Goal: Transaction & Acquisition: Purchase product/service

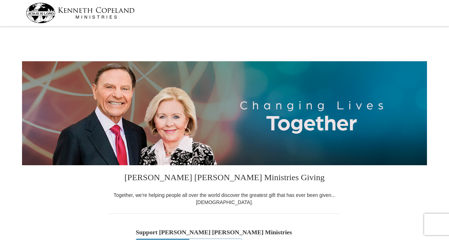
select select "AL"
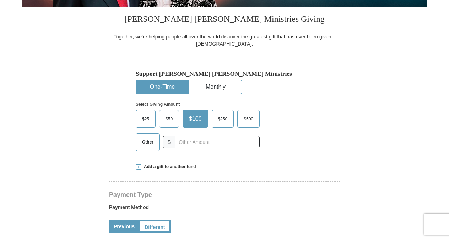
scroll to position [163, 0]
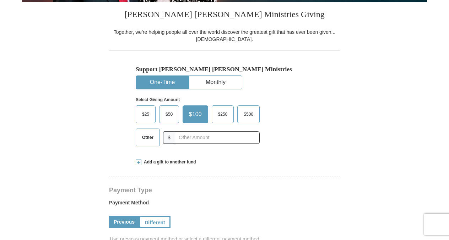
click at [149, 138] on span "Other" at bounding box center [148, 137] width 18 height 11
click at [0, 0] on input "Other" at bounding box center [0, 0] width 0 height 0
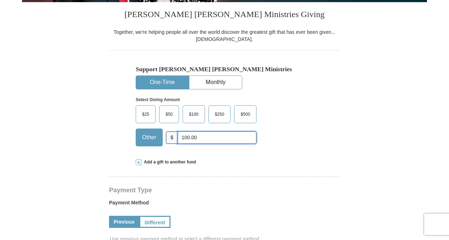
type input "100.00"
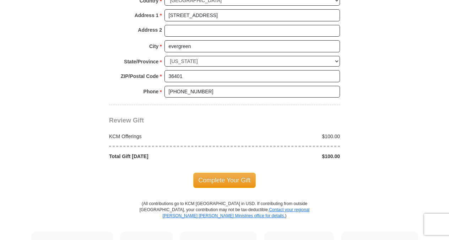
scroll to position [570, 0]
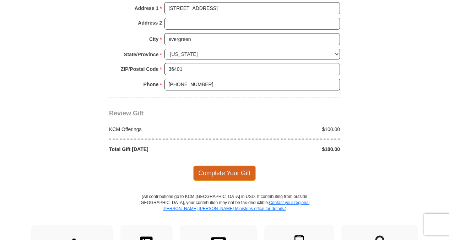
click at [233, 168] on span "Complete Your Gift" at bounding box center [224, 172] width 63 height 15
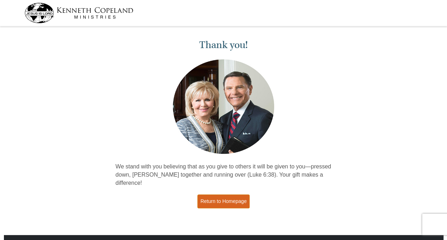
click at [220, 194] on link "Return to Homepage" at bounding box center [223, 201] width 53 height 14
